Goal: Information Seeking & Learning: Stay updated

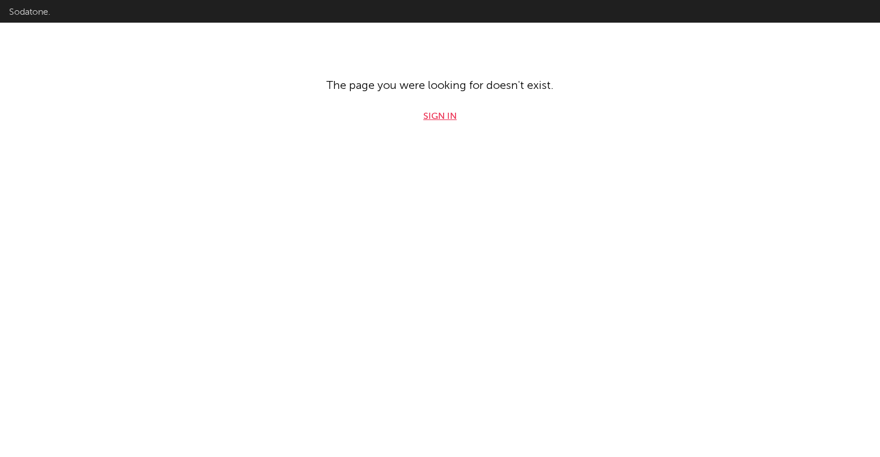
click at [442, 116] on link "Sign in" at bounding box center [439, 117] width 33 height 14
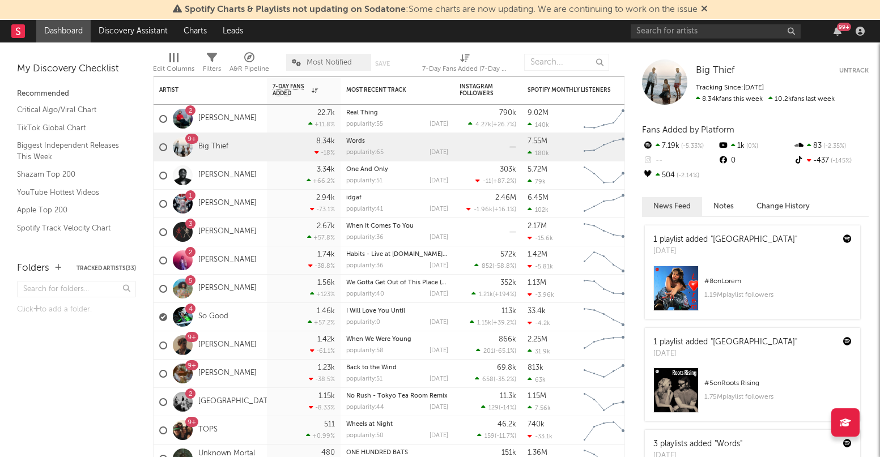
click at [708, 10] on icon at bounding box center [704, 8] width 7 height 9
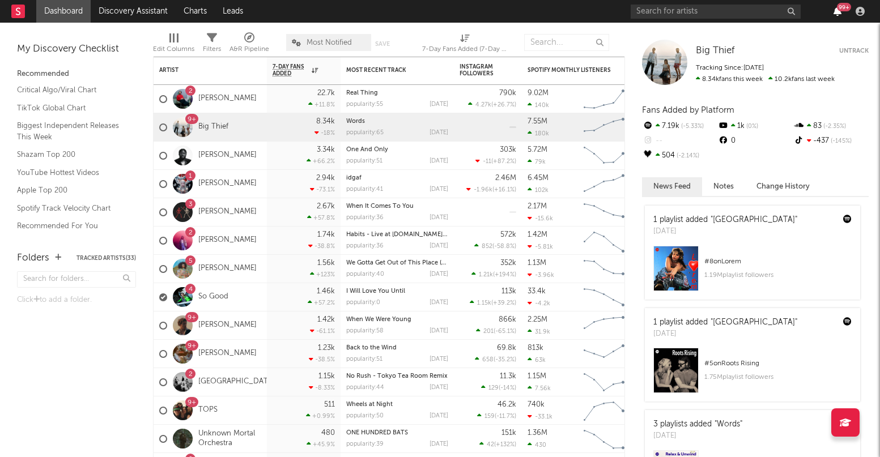
click at [836, 13] on icon "button" at bounding box center [837, 11] width 8 height 9
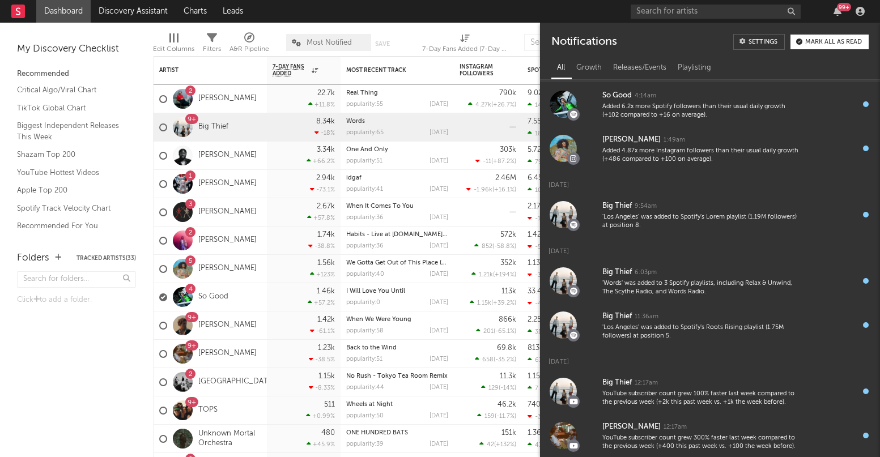
scroll to position [78, 0]
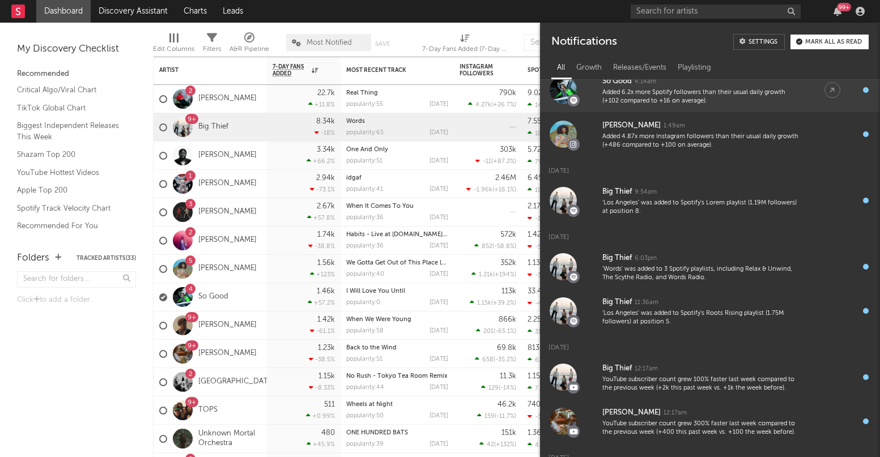
click at [691, 91] on div "Added 6.2x more Spotify followers than their usual daily growth (+102 compared …" at bounding box center [701, 97] width 199 height 18
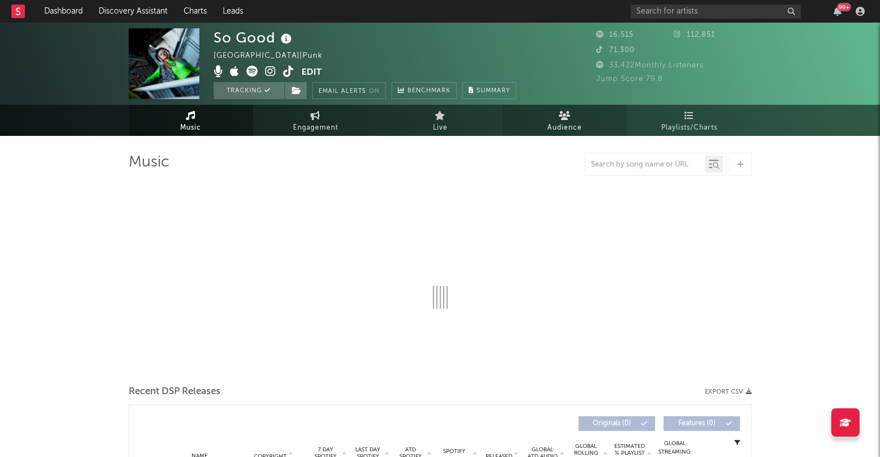
select select "1w"
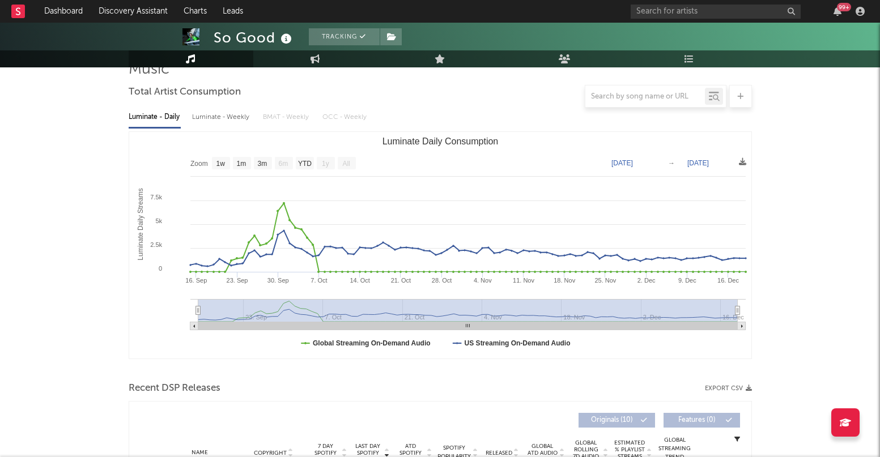
scroll to position [82, 0]
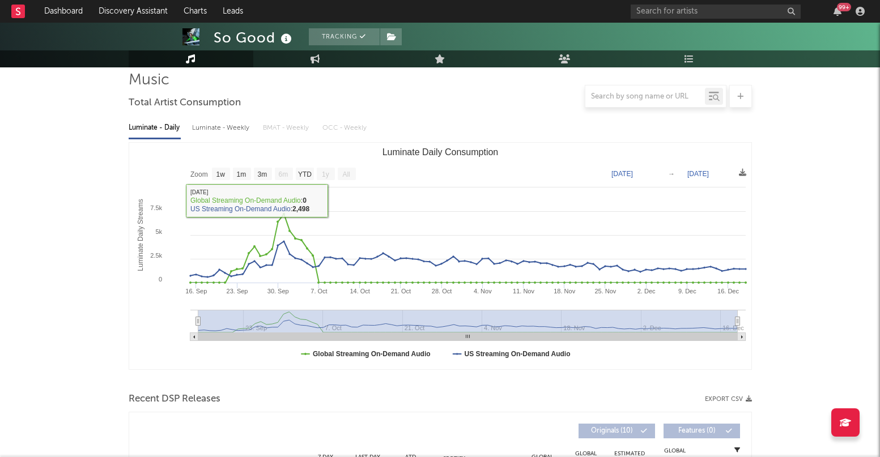
click at [231, 129] on div "Luminate - Weekly" at bounding box center [221, 127] width 59 height 19
select select "6m"
